Goal: Task Accomplishment & Management: Use online tool/utility

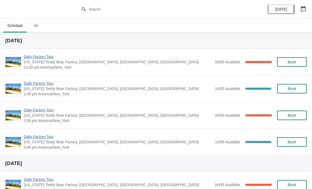
click at [46, 56] on span "Daily Factory Tour" at bounding box center [118, 56] width 188 height 5
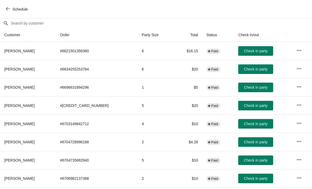
scroll to position [46, 0]
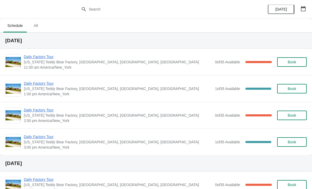
click at [47, 57] on span "Daily Factory Tour" at bounding box center [118, 56] width 188 height 5
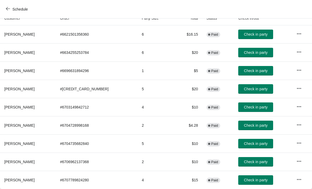
scroll to position [62, 0]
click at [251, 161] on span "Check in party" at bounding box center [256, 162] width 24 height 4
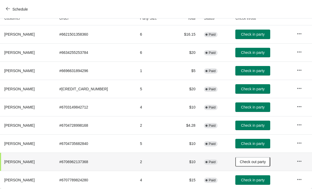
click at [251, 107] on span "Check in party" at bounding box center [253, 107] width 24 height 4
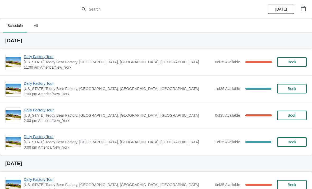
click at [42, 59] on span "Daily Factory Tour" at bounding box center [118, 56] width 188 height 5
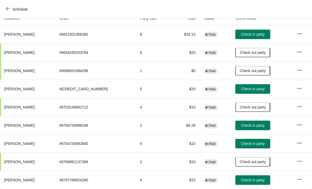
scroll to position [62, 0]
click at [256, 143] on span "Check in party" at bounding box center [253, 144] width 24 height 4
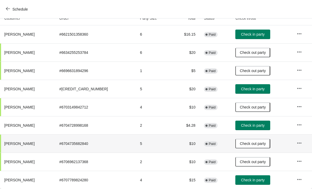
click at [256, 182] on span "Check in party" at bounding box center [253, 180] width 24 height 4
